Goal: Task Accomplishment & Management: Complete application form

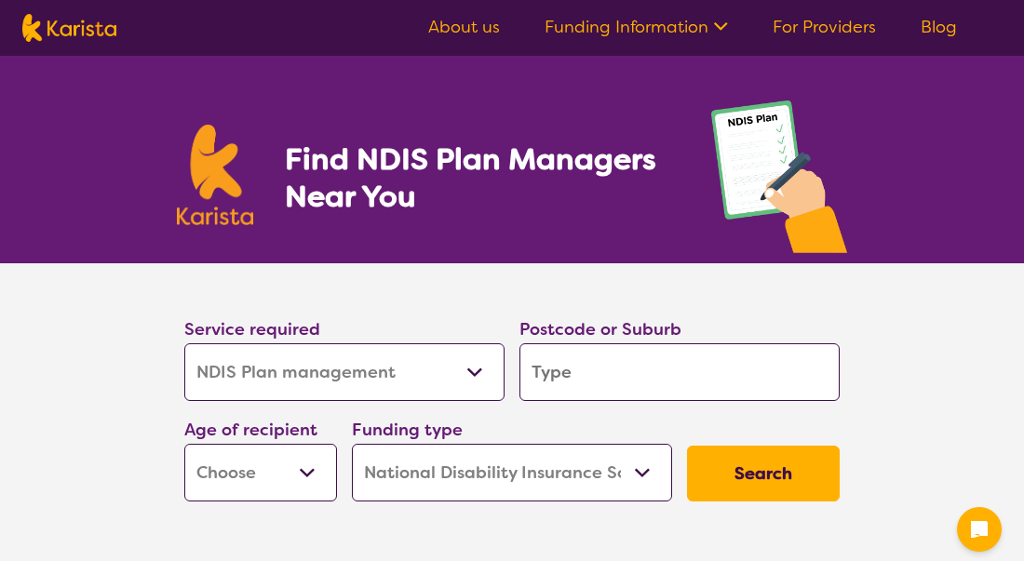
select select "NDIS Plan management"
select select "NDIS"
select select "NDIS Plan management"
select select "NDIS"
click at [472, 372] on select "Allied Health Assistant Assessment ([MEDICAL_DATA] or [MEDICAL_DATA]) Behaviour…" at bounding box center [344, 372] width 320 height 58
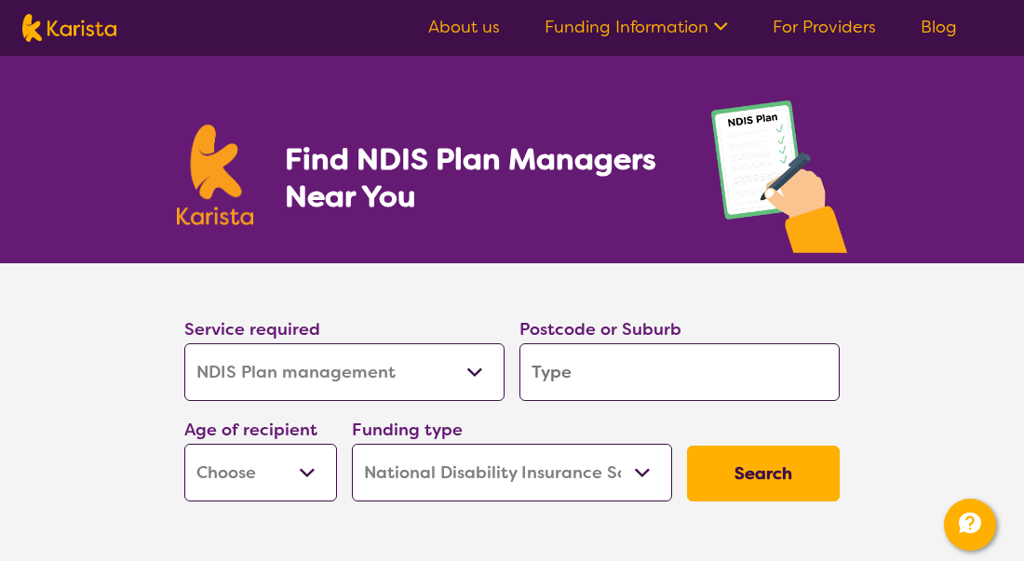
select select "NDIS Support Coordination"
click at [184, 343] on select "Allied Health Assistant Assessment ([MEDICAL_DATA] or [MEDICAL_DATA]) Behaviour…" at bounding box center [344, 372] width 320 height 58
select select "NDIS Support Coordination"
click at [557, 371] on input "search" at bounding box center [679, 372] width 320 height 58
type input "6410"
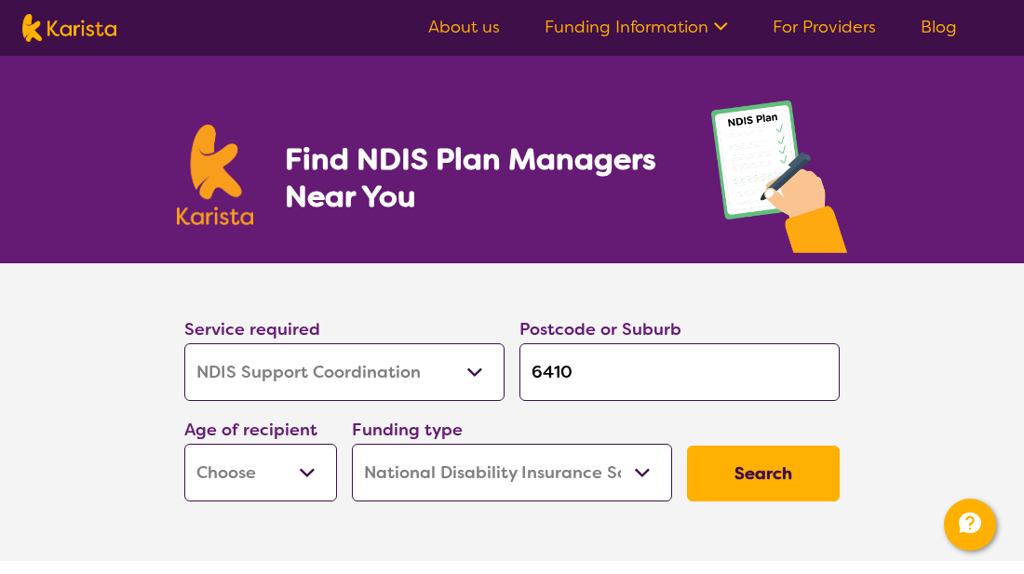
type input "6410"
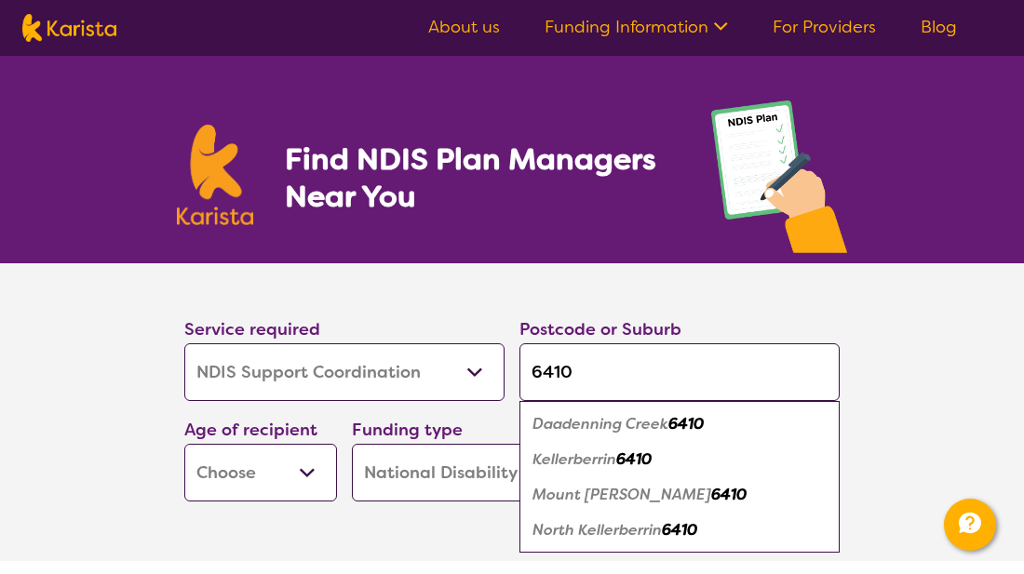
click at [566, 462] on em "Kellerberrin" at bounding box center [574, 460] width 84 height 20
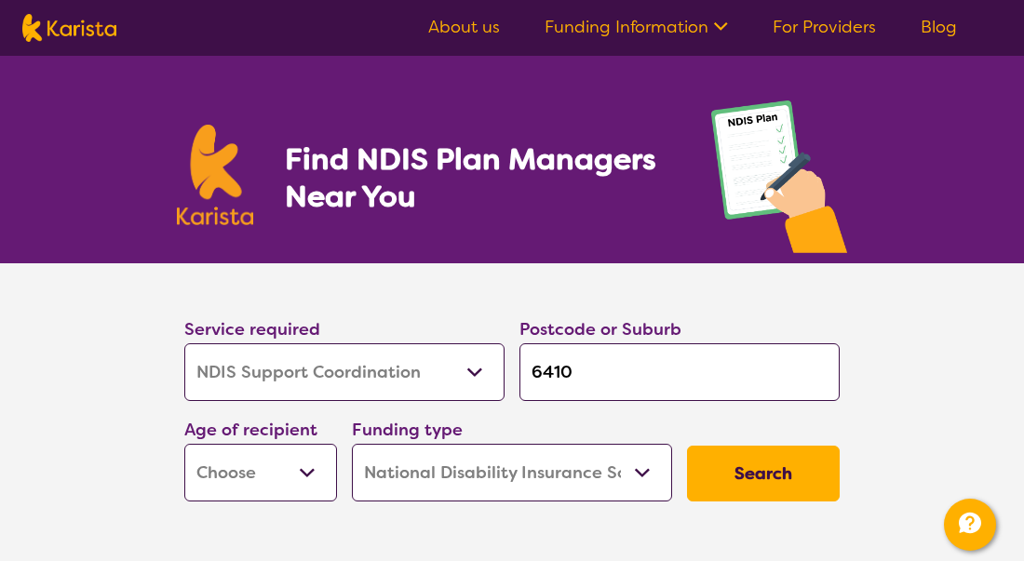
click at [304, 469] on select "Early Childhood - 0 to 9 Child - 10 to 11 Adolescent - 12 to 17 Adult - 18 to 6…" at bounding box center [260, 473] width 153 height 58
select select "AD"
click at [184, 444] on select "Early Childhood - 0 to 9 Child - 10 to 11 Adolescent - 12 to 17 Adult - 18 to 6…" at bounding box center [260, 473] width 153 height 58
select select "AD"
click at [640, 472] on select "Home Care Package (HCP) National Disability Insurance Scheme (NDIS) I don't know" at bounding box center [512, 473] width 320 height 58
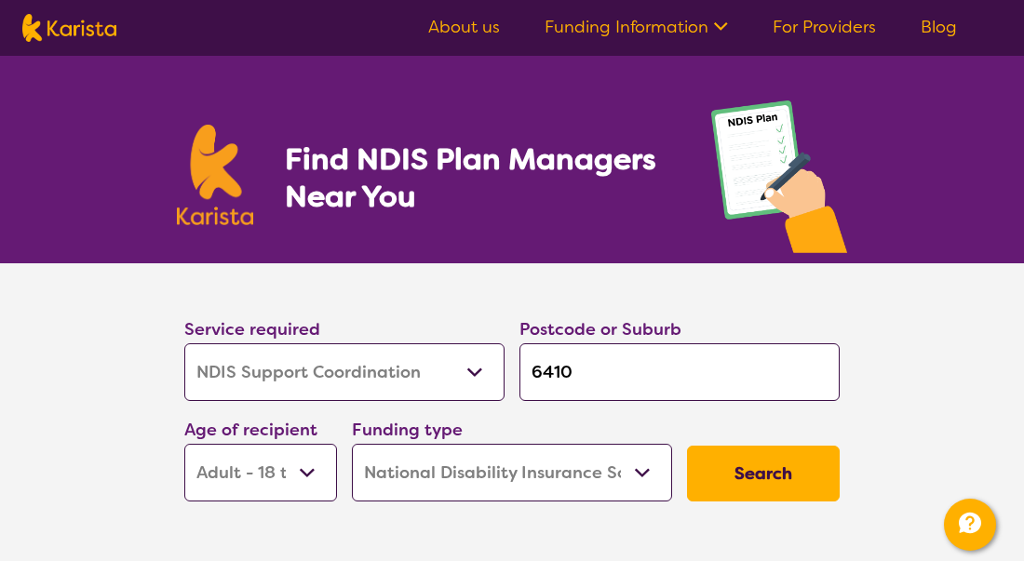
click at [352, 444] on select "Home Care Package (HCP) National Disability Insurance Scheme (NDIS) I don't know" at bounding box center [512, 473] width 320 height 58
click at [751, 473] on button "Search" at bounding box center [763, 474] width 153 height 56
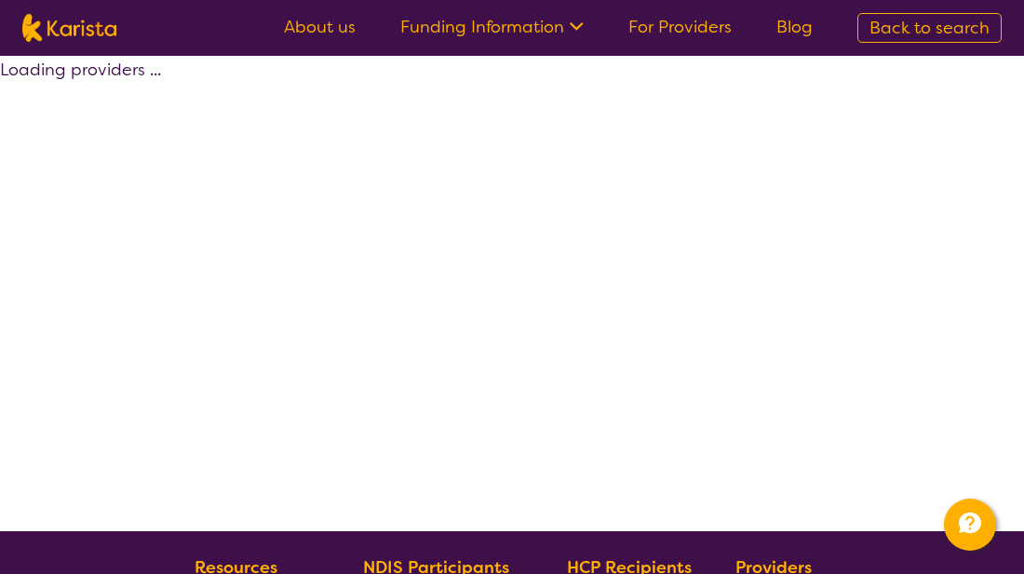
select select "NDIS Support Coordination"
select select "AD"
select select "NDIS"
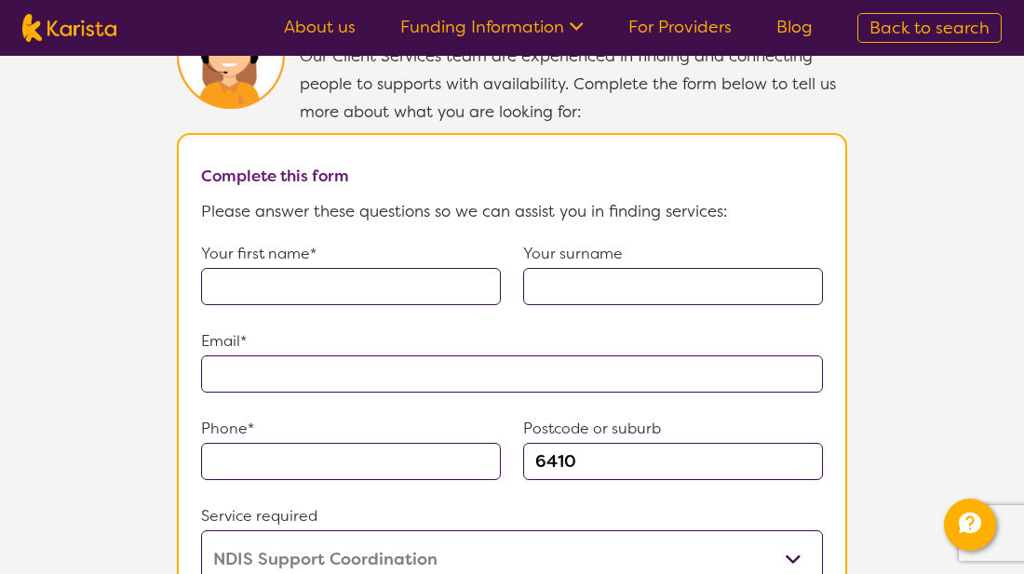
scroll to position [1303, 0]
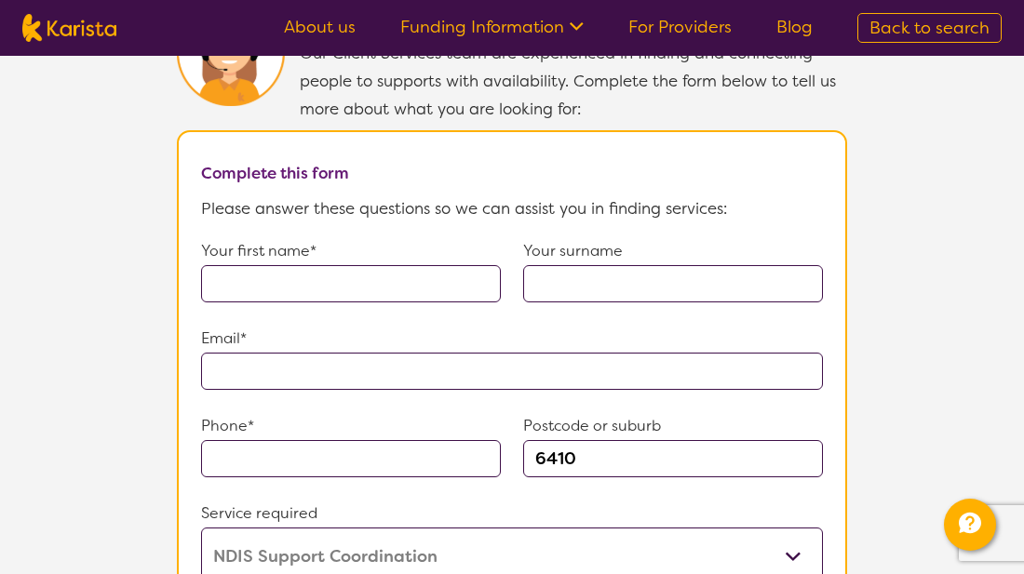
click at [225, 271] on input "text" at bounding box center [351, 283] width 300 height 37
type input "[PERSON_NAME]"
type input "**********"
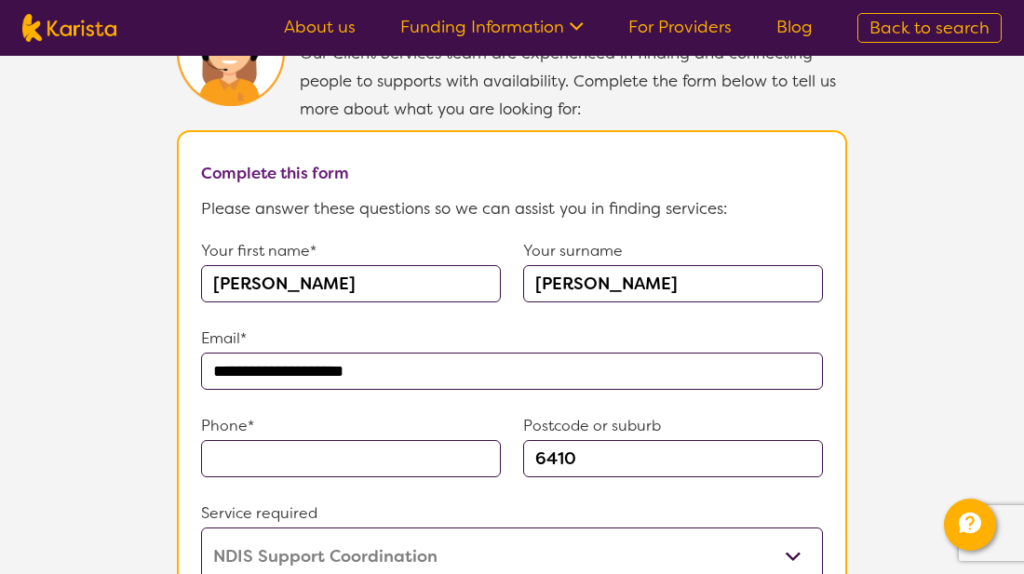
type input "0498817135"
click at [356, 543] on select "Allied Health Assistant Assessment ([MEDICAL_DATA] or [MEDICAL_DATA]) Behaviour…" at bounding box center [512, 557] width 622 height 58
click at [429, 542] on select "Allied Health Assistant Assessment ([MEDICAL_DATA] or [MEDICAL_DATA]) Behaviour…" at bounding box center [512, 557] width 622 height 58
click at [796, 538] on select "Allied Health Assistant Assessment ([MEDICAL_DATA] or [MEDICAL_DATA]) Behaviour…" at bounding box center [512, 557] width 622 height 58
select select "NDIS Support Coordination"
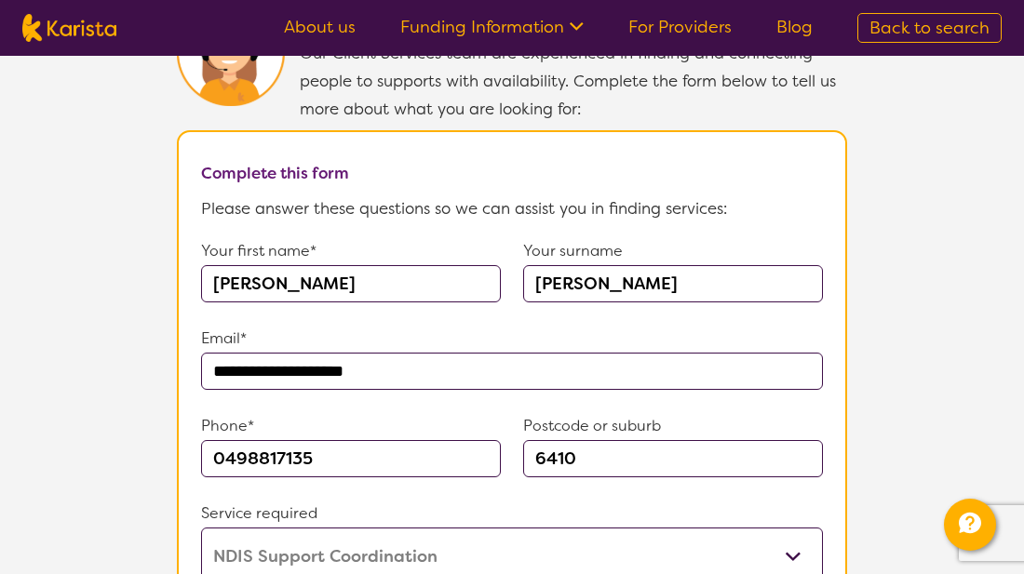
click at [201, 528] on select "Allied Health Assistant Assessment ([MEDICAL_DATA] or [MEDICAL_DATA]) Behaviour…" at bounding box center [512, 557] width 622 height 58
click at [969, 519] on icon "Channel Menu" at bounding box center [970, 523] width 22 height 20
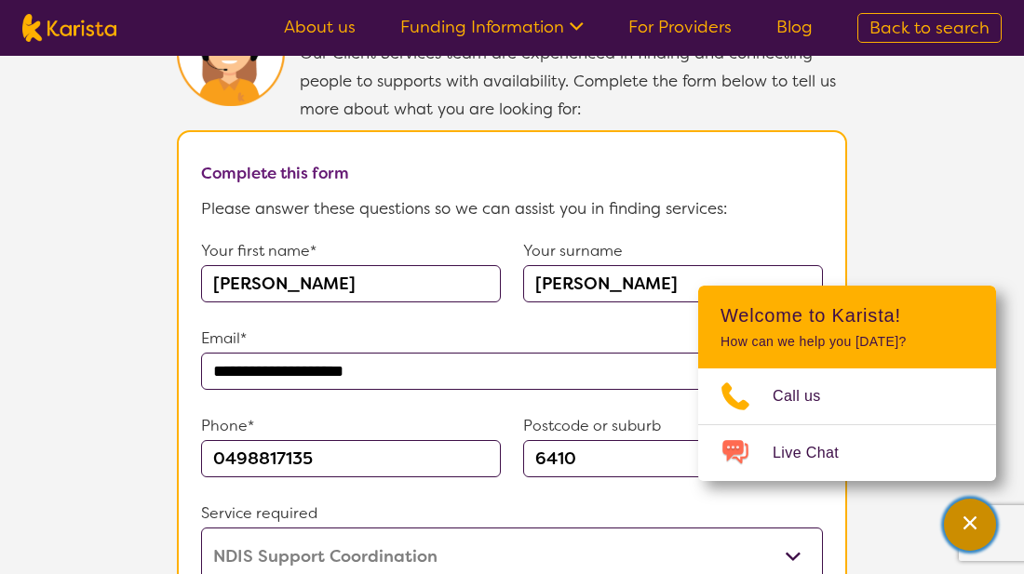
click at [969, 519] on icon "Channel Menu" at bounding box center [970, 523] width 19 height 19
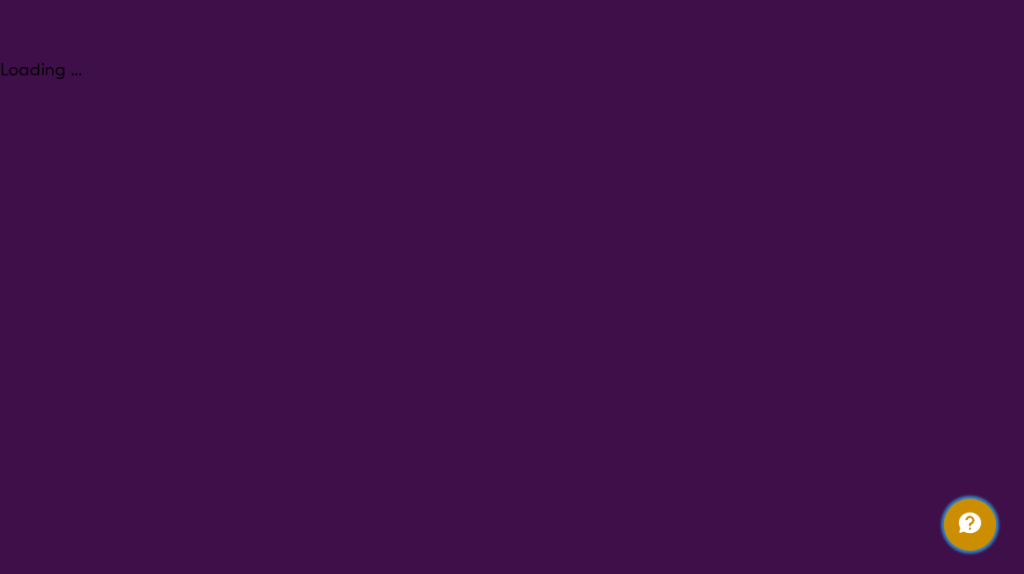
select select "NDIS Plan management"
select select "AD"
select select "NDIS"
select select "NDIS Plan management"
select select "AD"
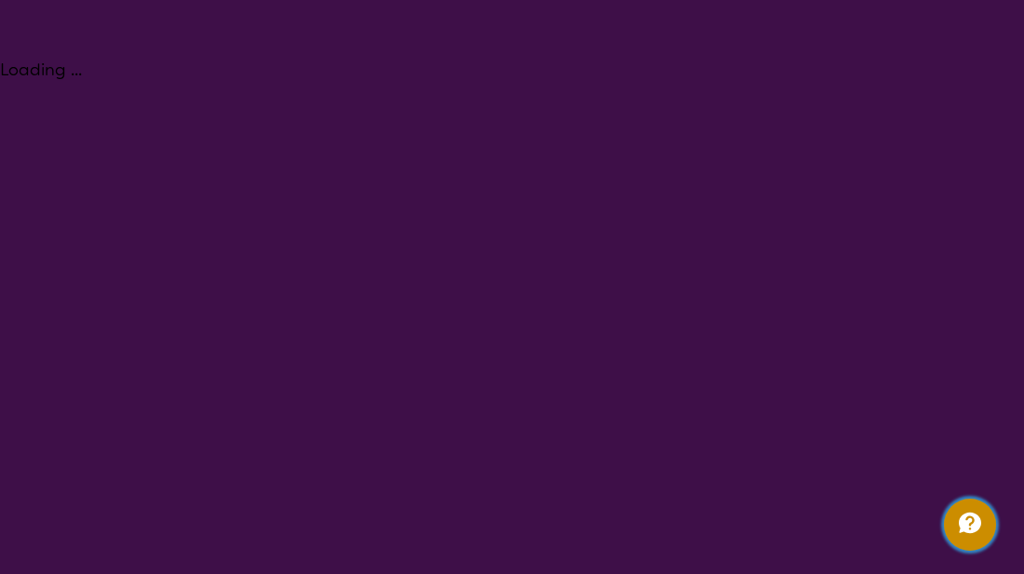
select select "NDIS"
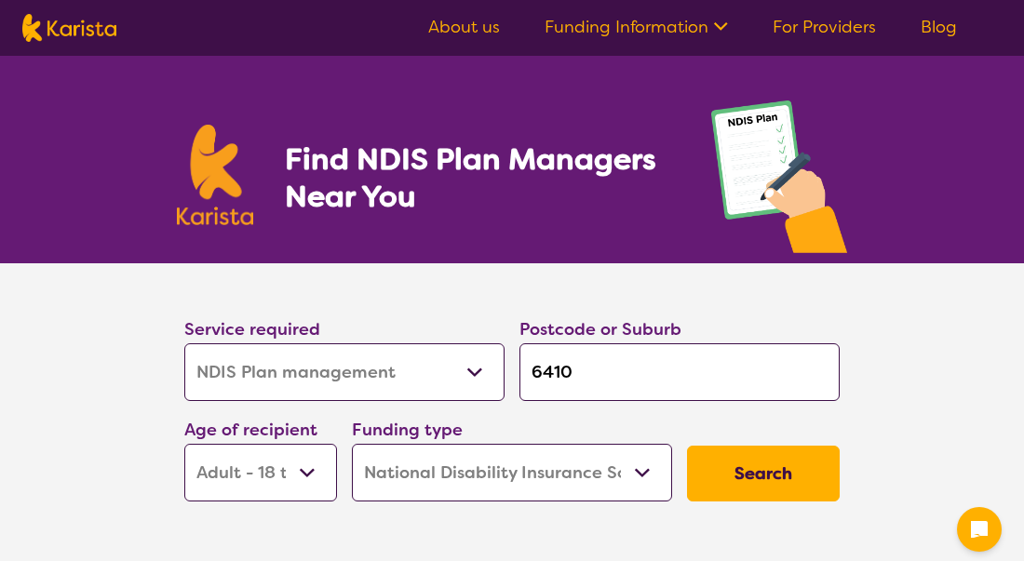
select select "NDIS Plan management"
select select "AD"
select select "NDIS"
select select "NDIS Plan management"
select select "AD"
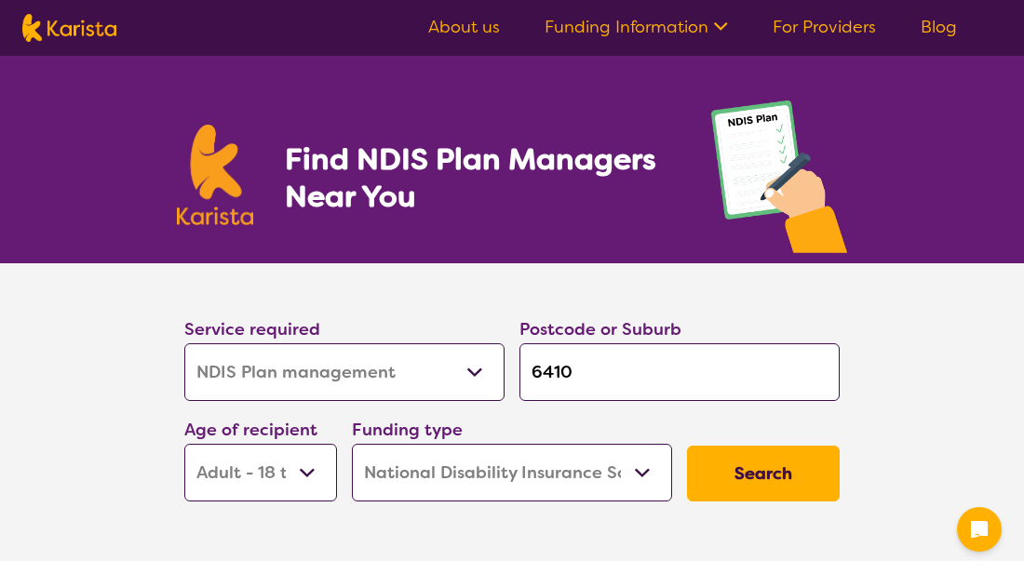
select select "NDIS"
